Goal: Check status: Check status

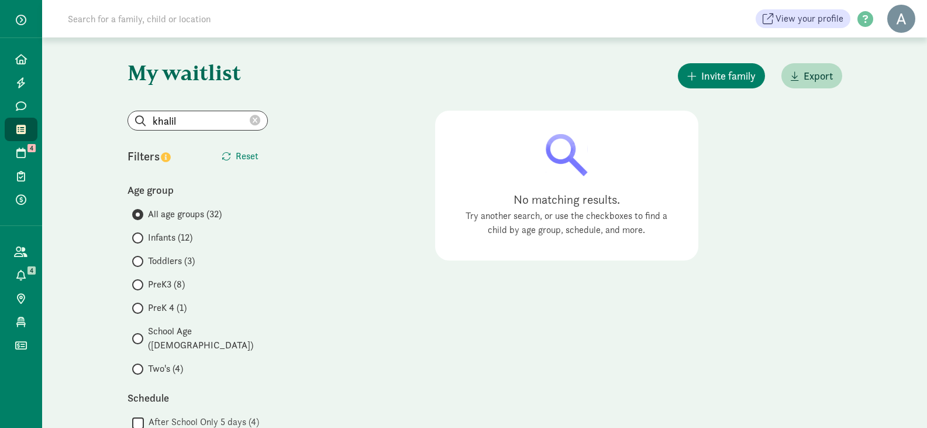
click at [258, 123] on icon at bounding box center [255, 120] width 11 height 11
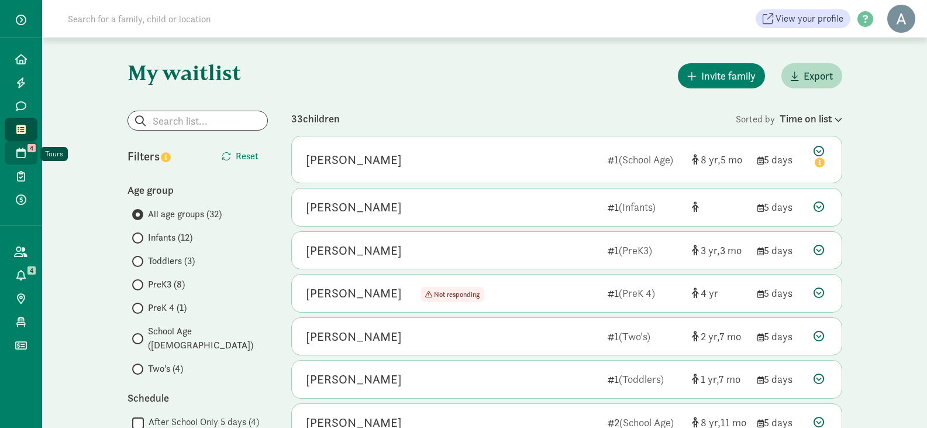
click at [30, 159] on link "Tours 4" at bounding box center [21, 152] width 33 height 23
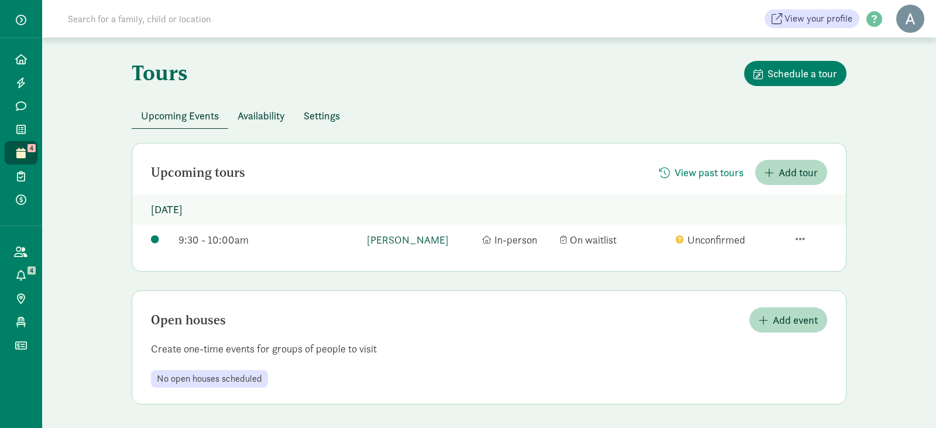
click at [421, 241] on link "[PERSON_NAME]" at bounding box center [421, 240] width 109 height 16
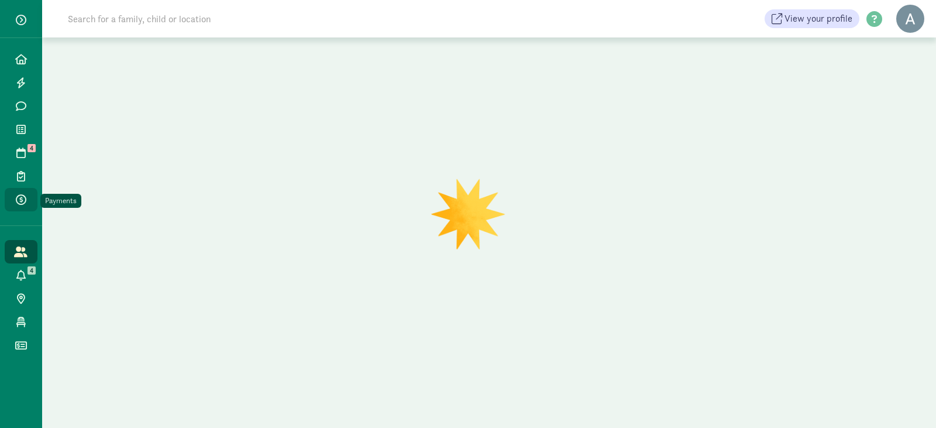
click at [22, 200] on icon at bounding box center [21, 199] width 11 height 11
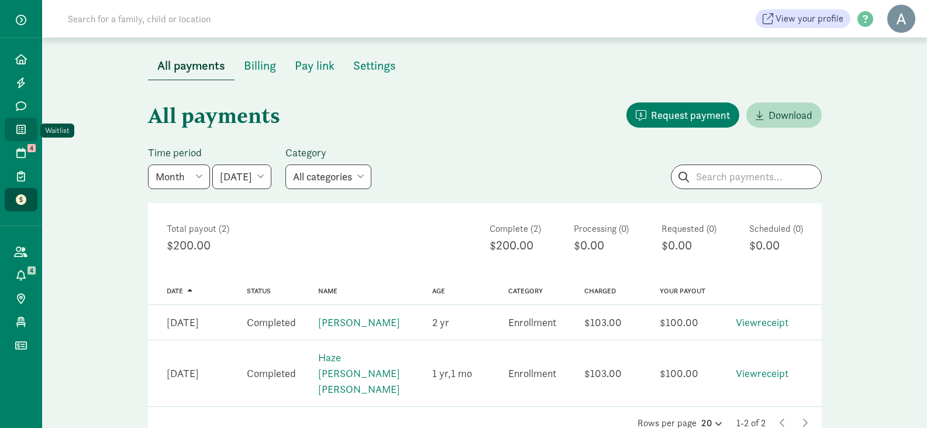
click at [30, 126] on link "Waitlist" at bounding box center [21, 129] width 33 height 23
